Goal: Transaction & Acquisition: Purchase product/service

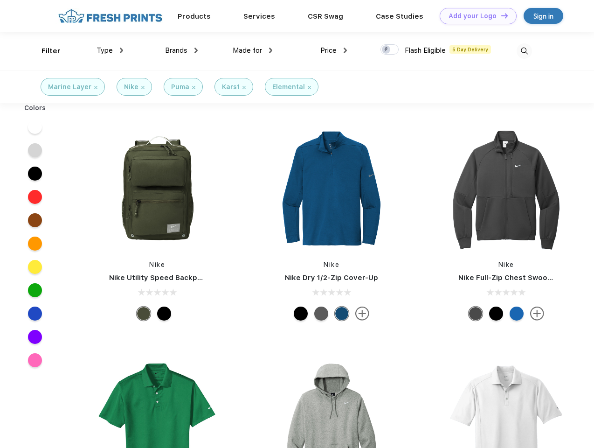
click at [475, 16] on link "Add your Logo Design Tool" at bounding box center [478, 16] width 77 height 16
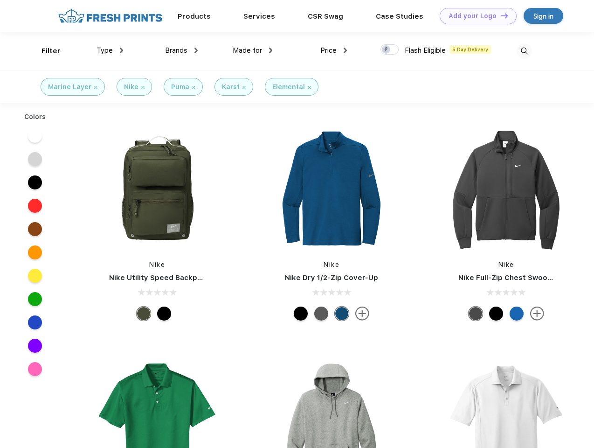
click at [0, 0] on div "Design Tool" at bounding box center [0, 0] width 0 height 0
click at [500, 15] on link "Add your Logo Design Tool" at bounding box center [478, 16] width 77 height 16
click at [45, 51] on div "Filter" at bounding box center [51, 51] width 19 height 11
click at [110, 50] on span "Type" at bounding box center [105, 50] width 16 height 8
click at [181, 50] on span "Brands" at bounding box center [176, 50] width 22 height 8
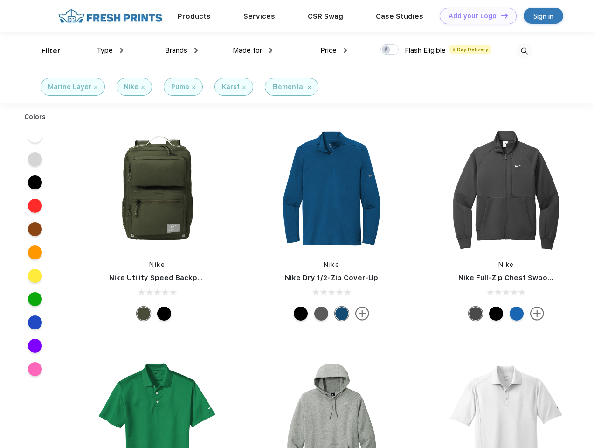
click at [253, 50] on span "Made for" at bounding box center [247, 50] width 29 height 8
click at [334, 50] on span "Price" at bounding box center [328, 50] width 16 height 8
click at [390, 50] on div at bounding box center [390, 49] width 18 height 10
click at [387, 50] on input "checkbox" at bounding box center [384, 47] width 6 height 6
click at [524, 51] on img at bounding box center [524, 50] width 15 height 15
